Goal: Task Accomplishment & Management: Use online tool/utility

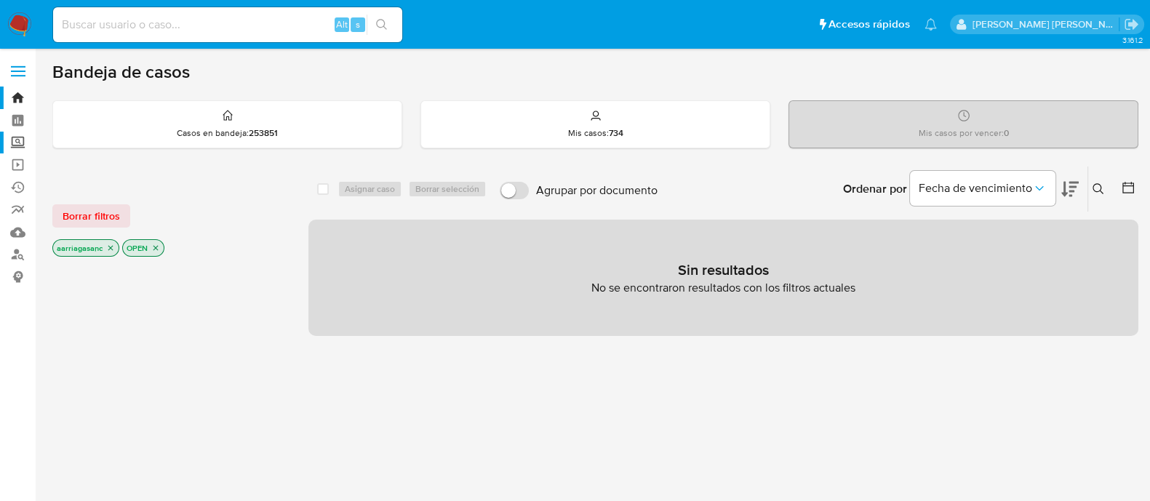
click at [20, 139] on label "Screening" at bounding box center [86, 143] width 173 height 23
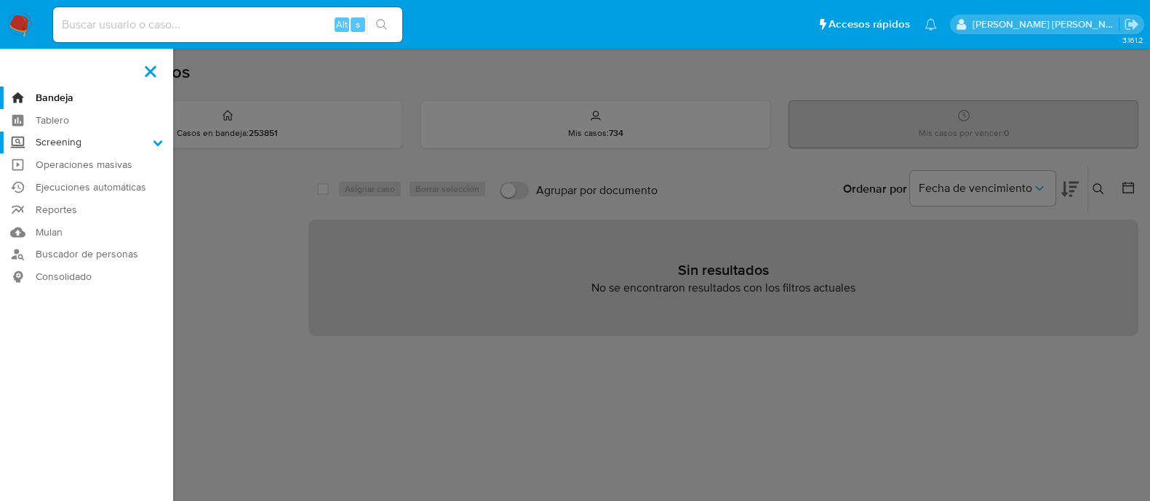
click at [0, 0] on input "Screening" at bounding box center [0, 0] width 0 height 0
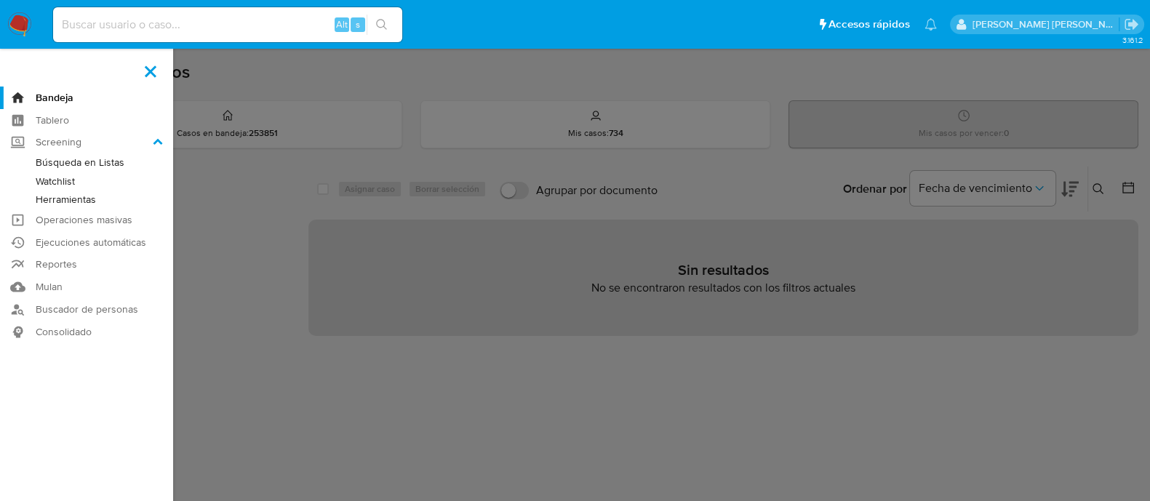
click at [83, 201] on link "Herramientas" at bounding box center [86, 200] width 173 height 18
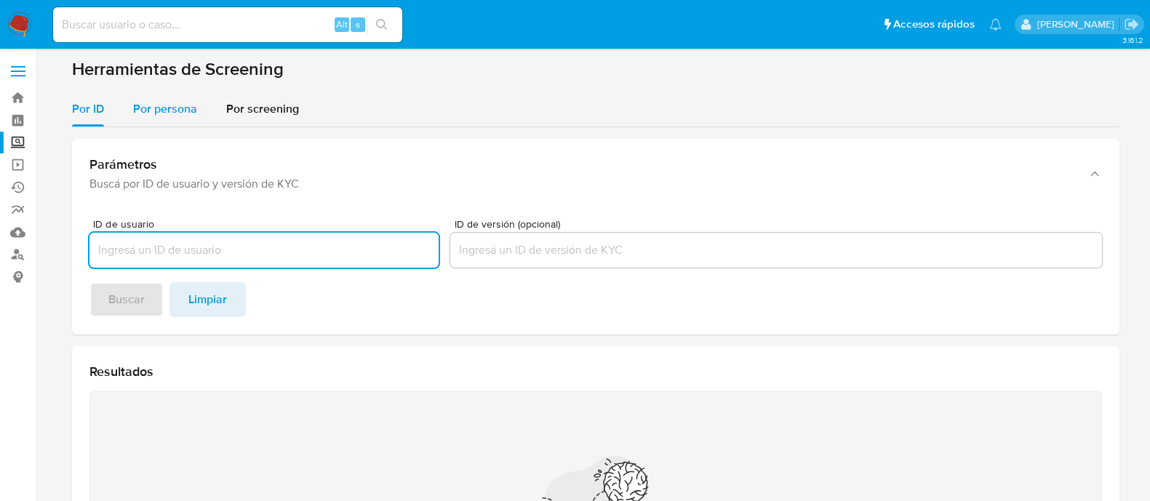
click at [177, 100] on span "Por persona" at bounding box center [165, 108] width 64 height 17
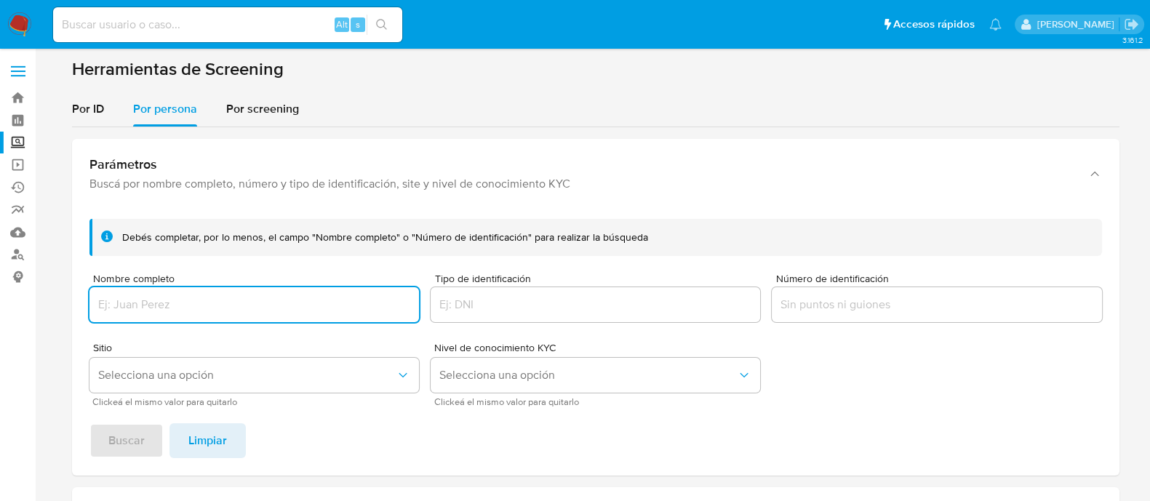
click at [199, 295] on input "Nombre completo" at bounding box center [254, 304] width 330 height 19
type input "[PERSON_NAME]"
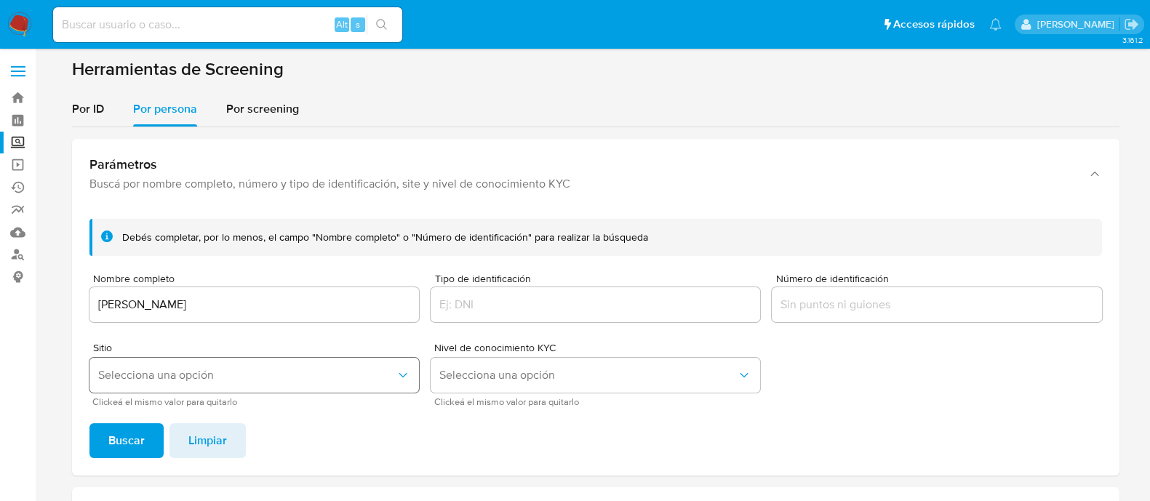
click at [203, 384] on button "Selecciona una opción" at bounding box center [254, 375] width 330 height 35
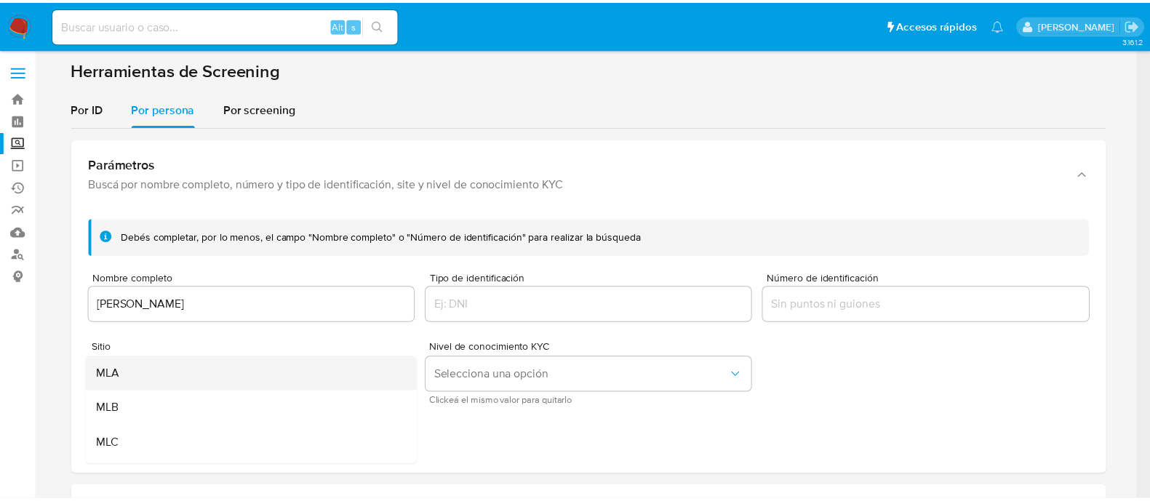
scroll to position [90, 0]
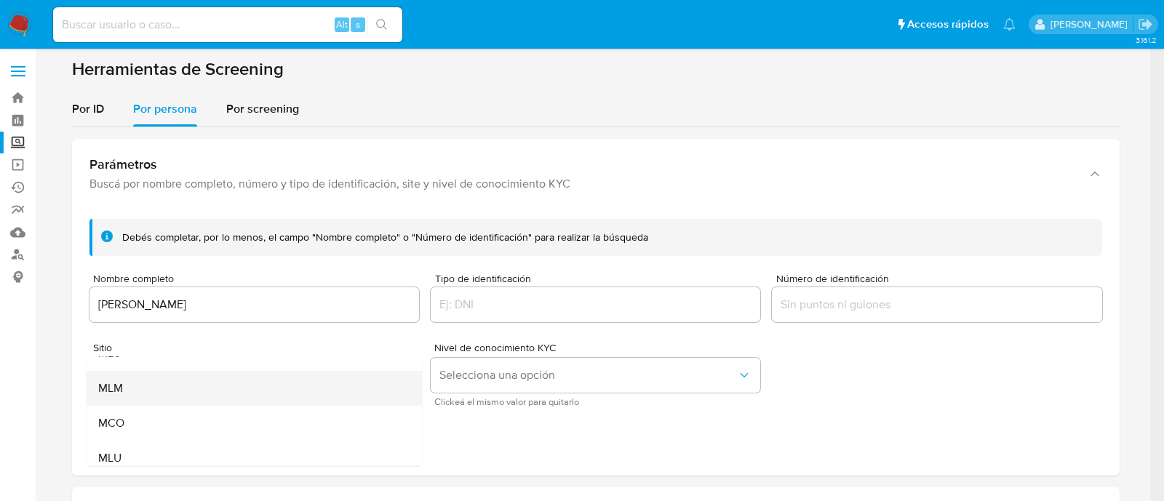
click at [200, 388] on div "MLM" at bounding box center [248, 388] width 303 height 35
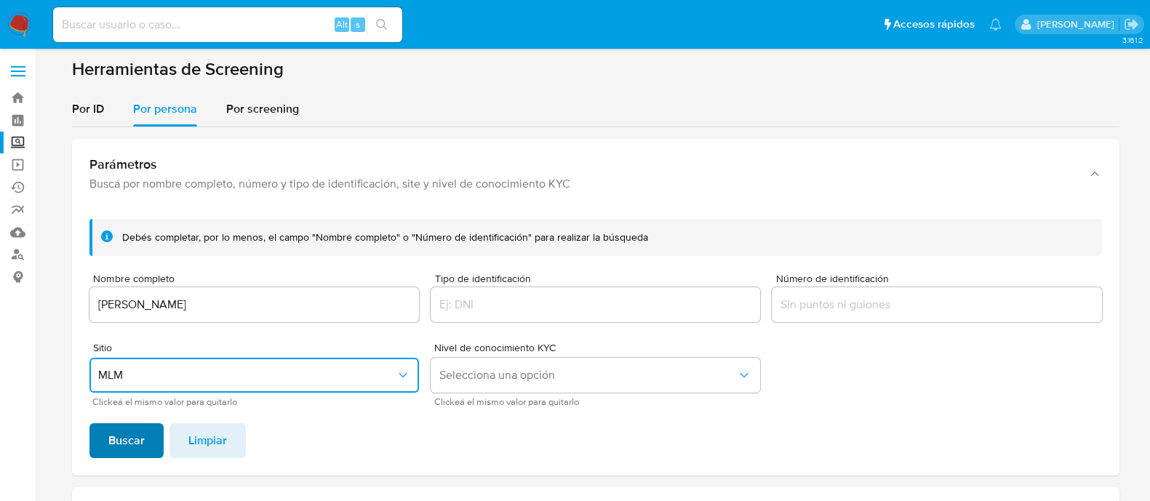
click at [149, 432] on button "Buscar" at bounding box center [126, 440] width 74 height 35
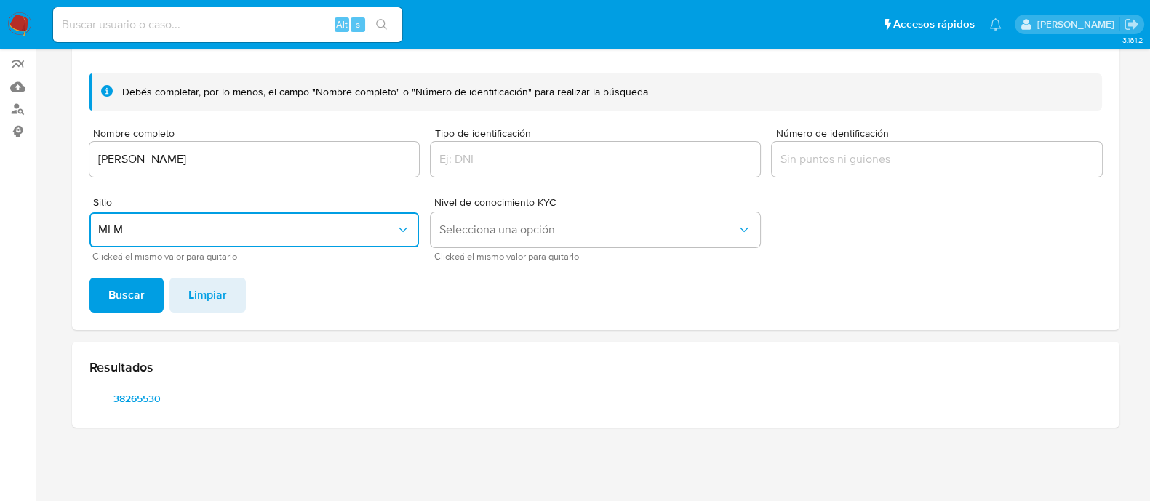
scroll to position [145, 0]
click at [131, 401] on span "38265530" at bounding box center [138, 399] width 76 height 20
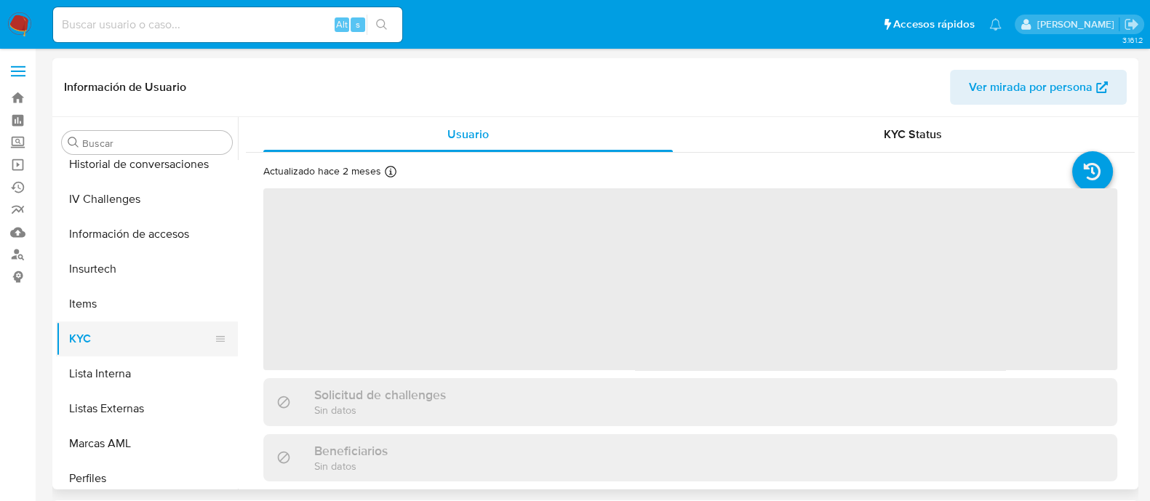
scroll to position [685, 0]
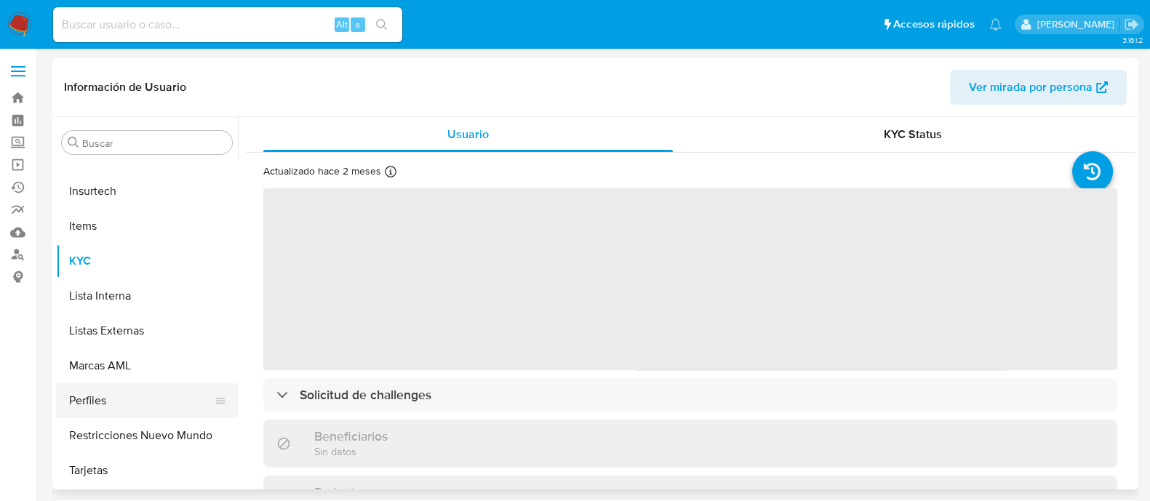
select select "10"
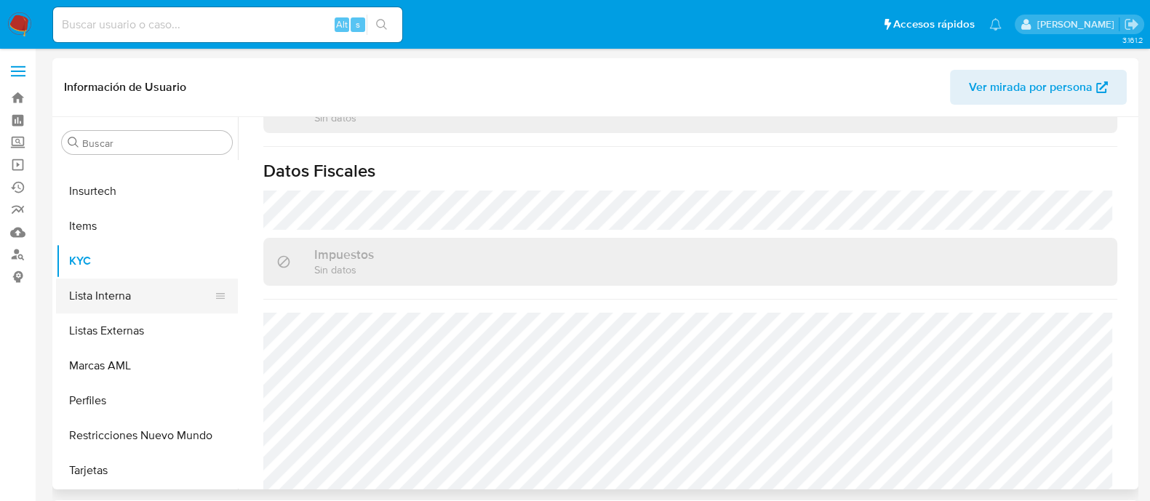
click at [102, 283] on button "Lista Interna" at bounding box center [141, 296] width 170 height 35
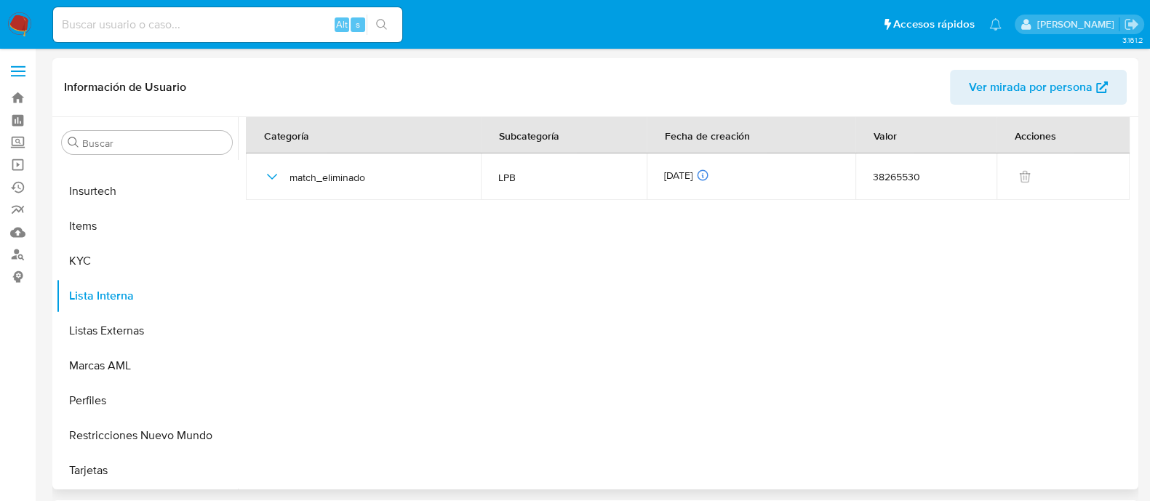
scroll to position [684, 0]
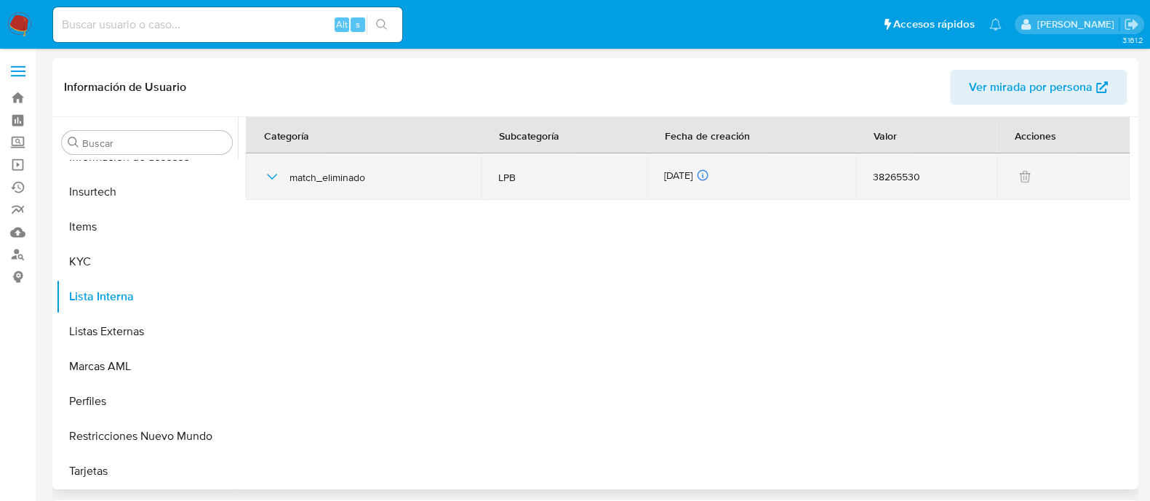
click at [274, 178] on icon "button" at bounding box center [271, 176] width 17 height 17
